Goal: Task Accomplishment & Management: Complete application form

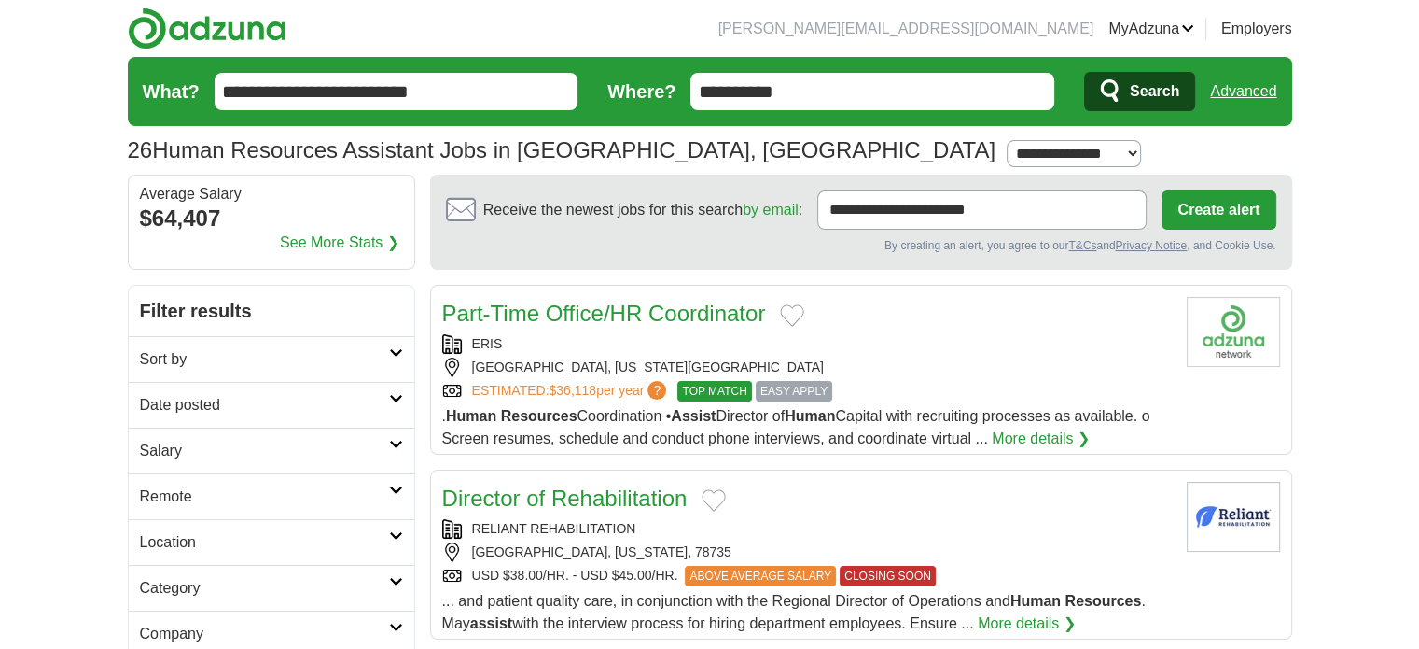
click at [1230, 212] on button "Create alert" at bounding box center [1219, 209] width 114 height 39
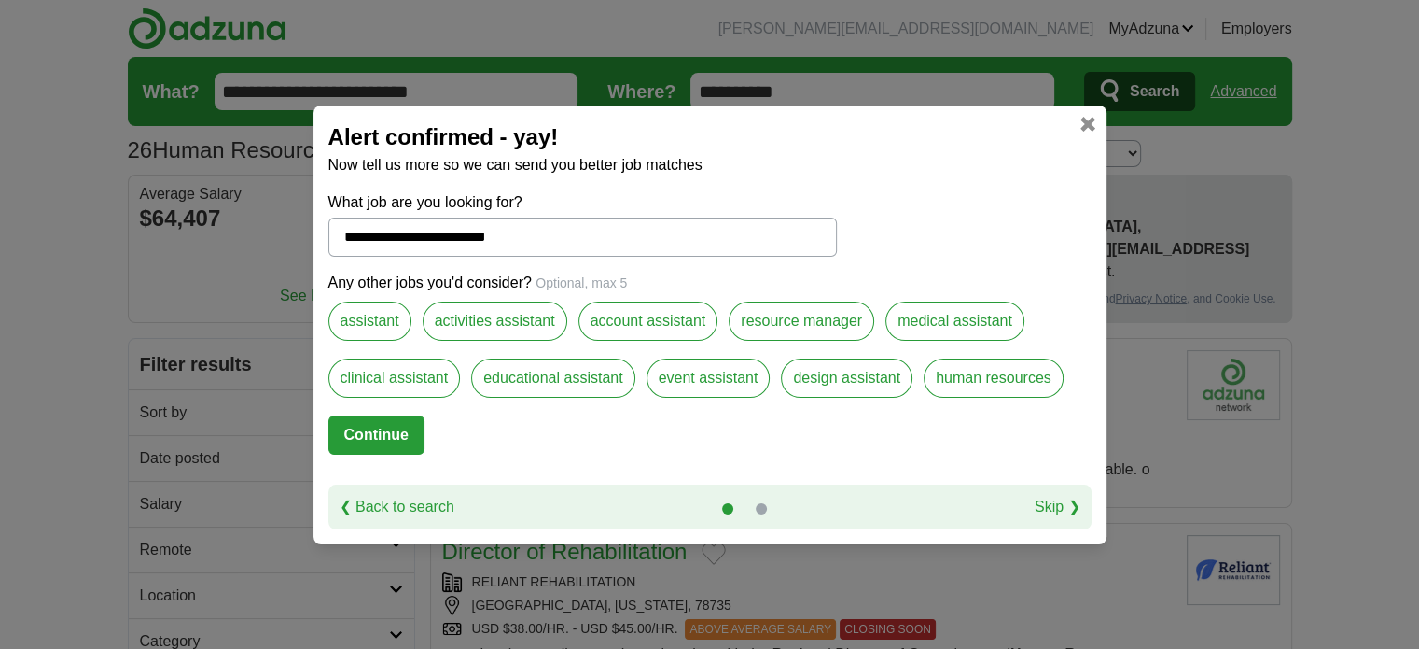
click at [381, 324] on label "assistant" at bounding box center [369, 320] width 83 height 39
click at [971, 387] on label "human resources" at bounding box center [994, 377] width 140 height 39
click at [389, 435] on button "Continue" at bounding box center [376, 434] width 96 height 39
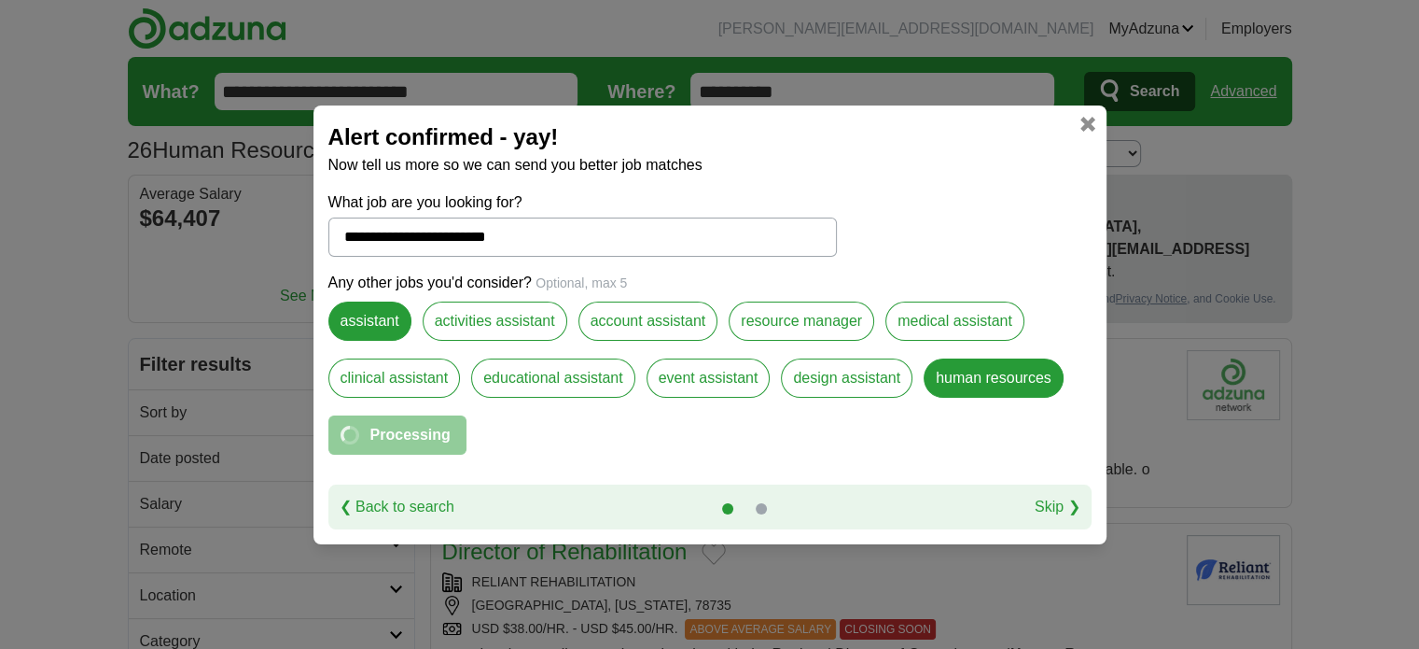
select select "*"
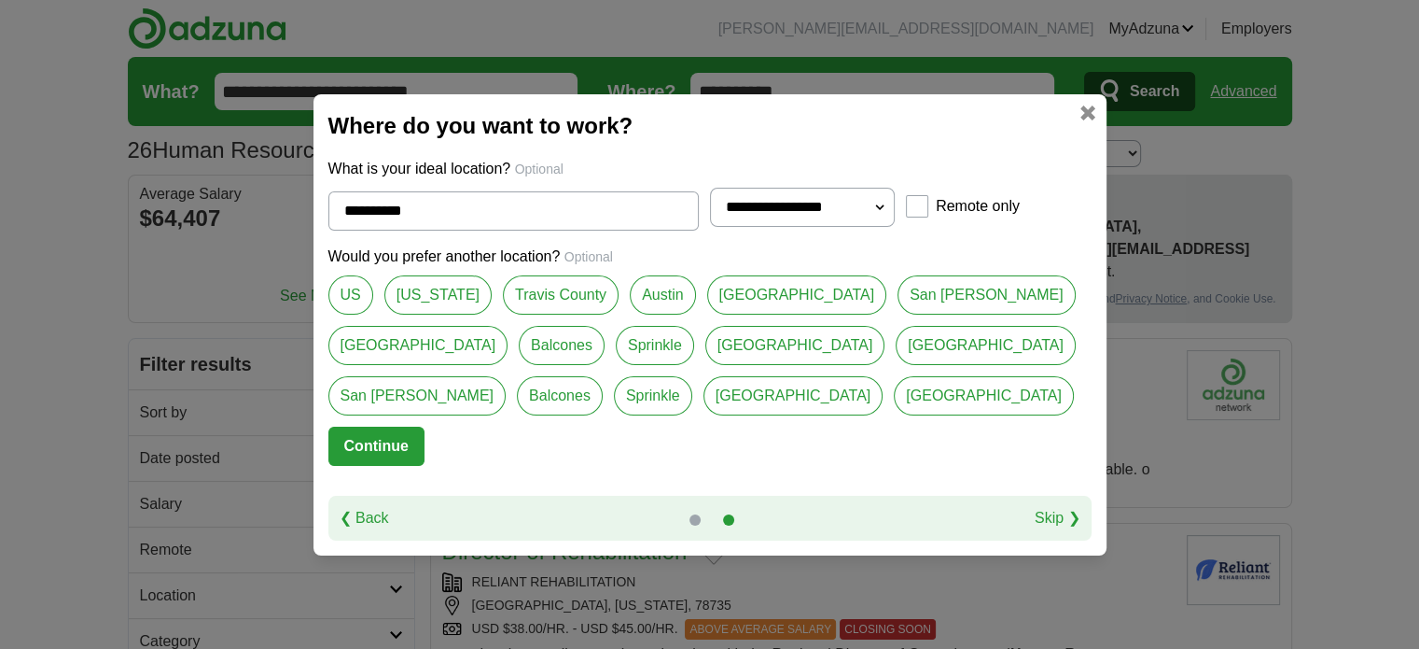
click at [389, 435] on button "Continue" at bounding box center [376, 445] width 96 height 39
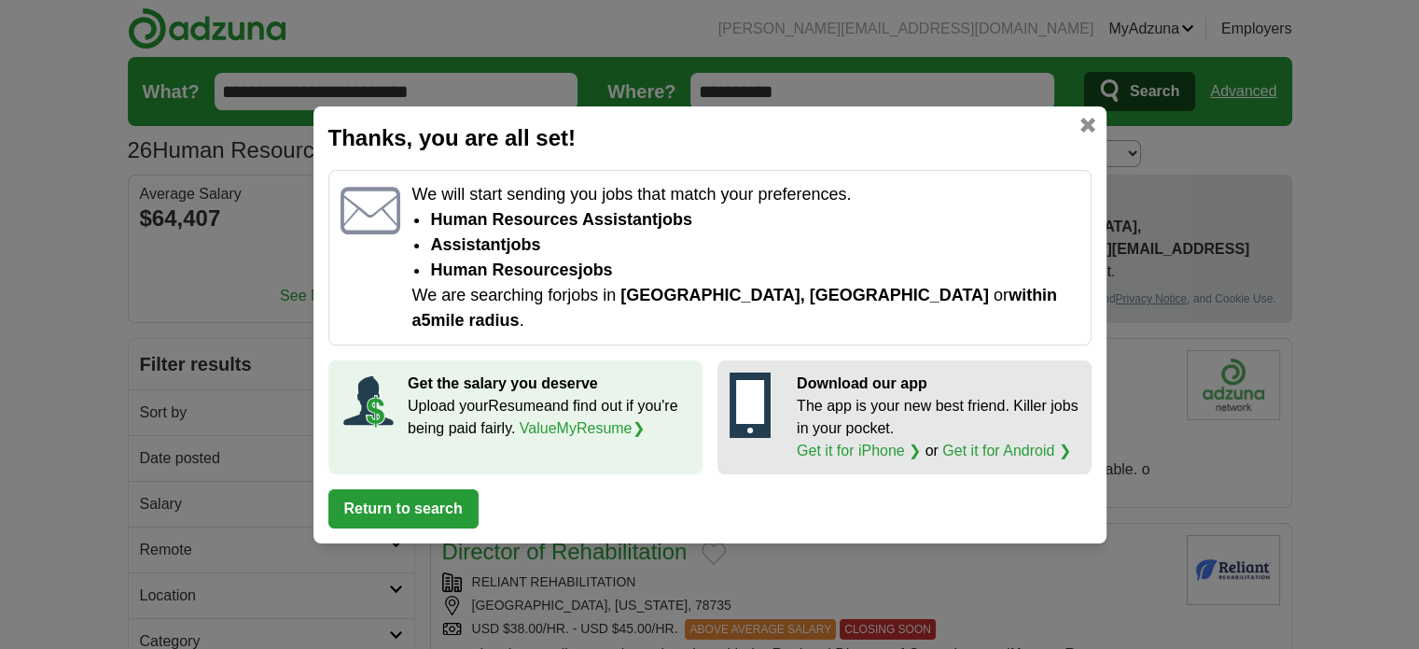
click at [513, 432] on div "Get the salary you deserve Upload your Resume and find out if you're being paid…" at bounding box center [549, 417] width 283 height 90
click at [415, 489] on button "Return to search" at bounding box center [403, 508] width 150 height 39
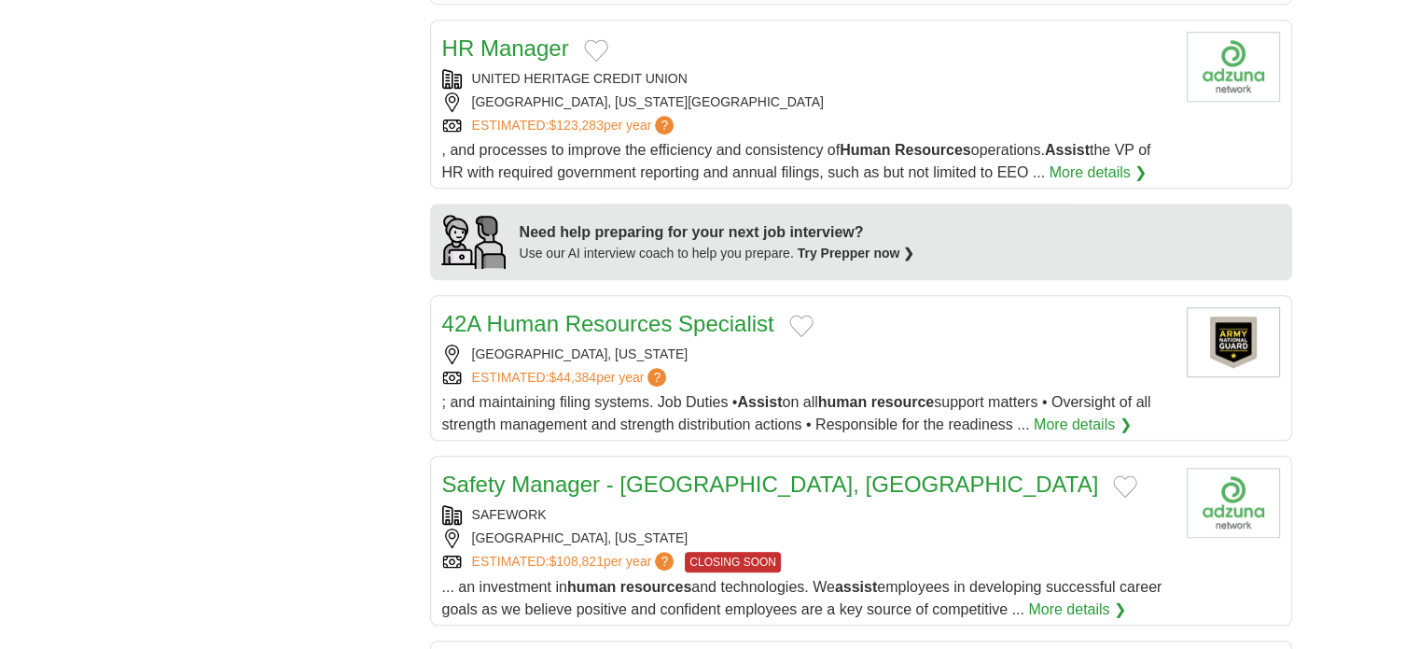
scroll to position [1366, 0]
click at [692, 324] on link "42A Human Resources Specialist" at bounding box center [608, 322] width 332 height 25
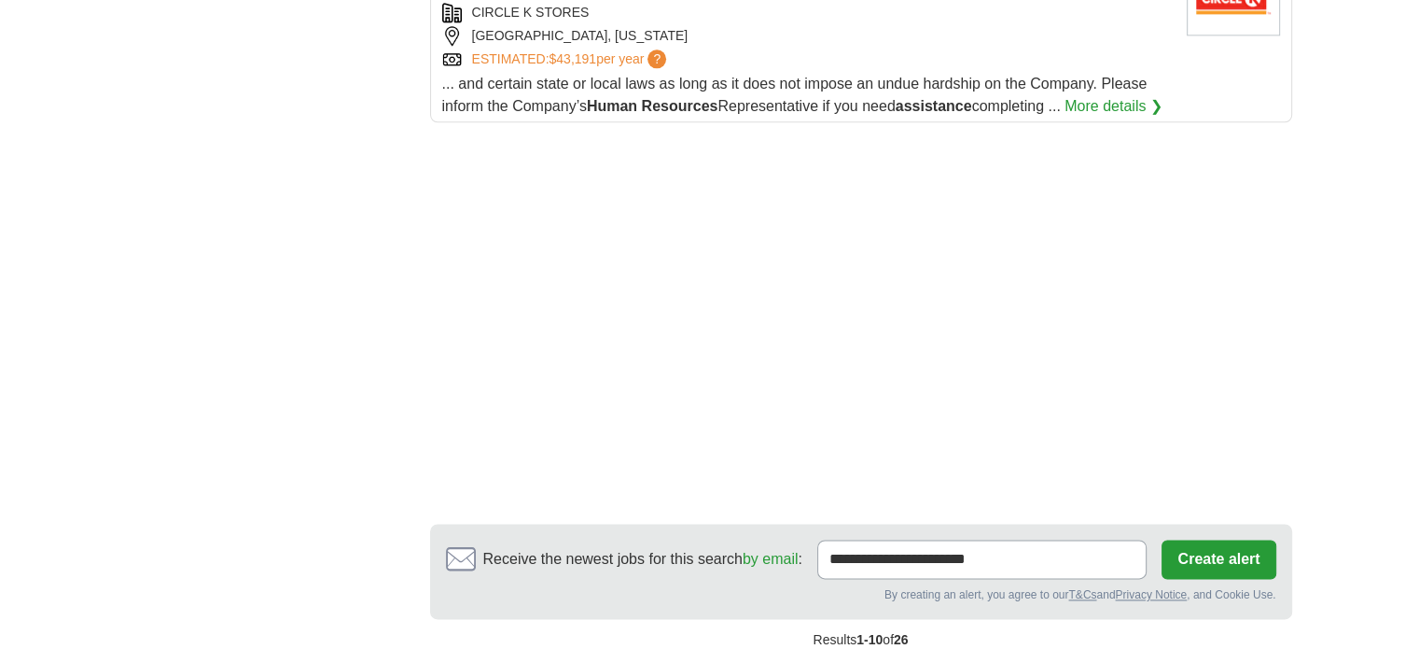
scroll to position [2236, 0]
